Goal: Find specific page/section: Find specific page/section

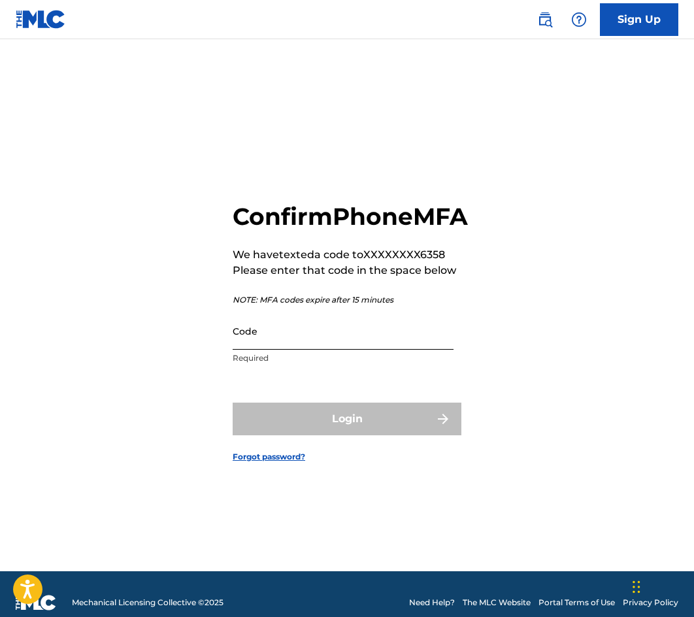
click at [315, 334] on input "Code" at bounding box center [343, 330] width 221 height 37
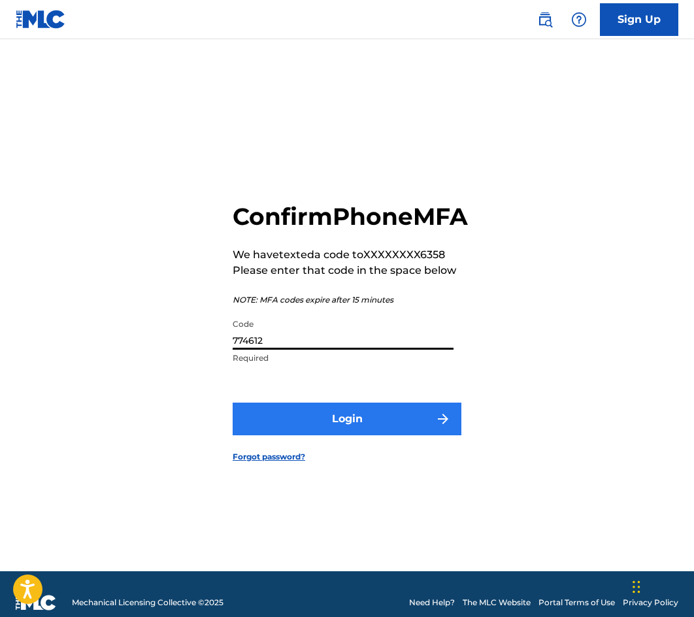
type input "774612"
click at [323, 432] on button "Login" at bounding box center [347, 418] width 229 height 33
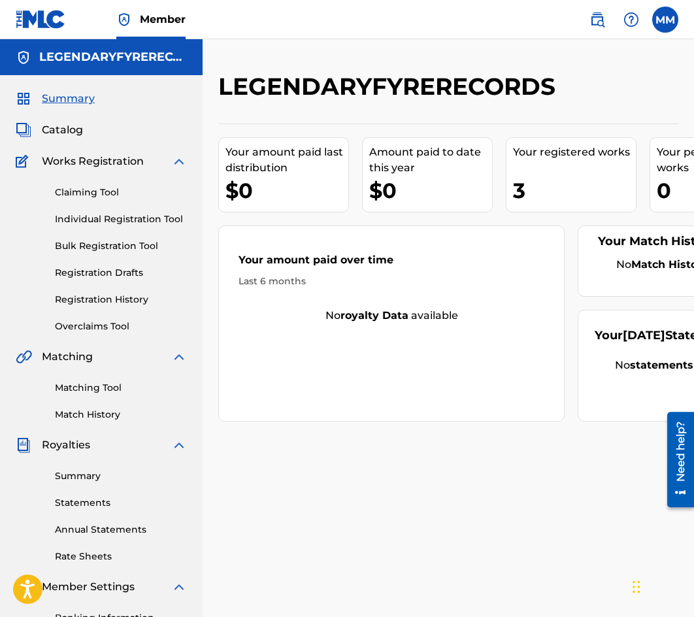
click at [521, 191] on div "3" at bounding box center [574, 190] width 123 height 29
click at [50, 133] on span "Catalog" at bounding box center [62, 130] width 41 height 16
